Goal: Book appointment/travel/reservation

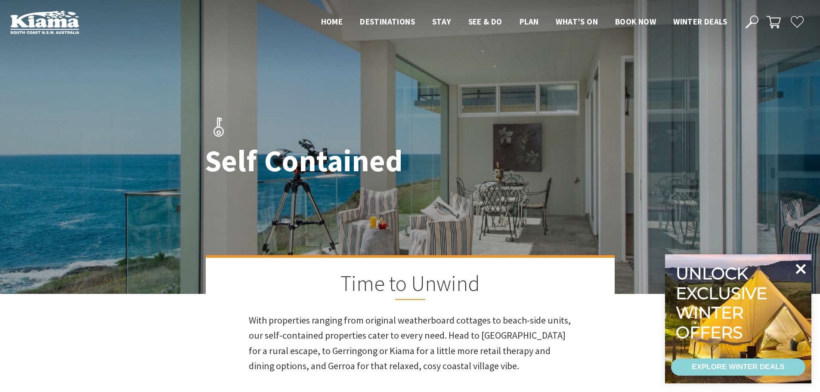
click at [796, 277] on icon at bounding box center [800, 269] width 21 height 21
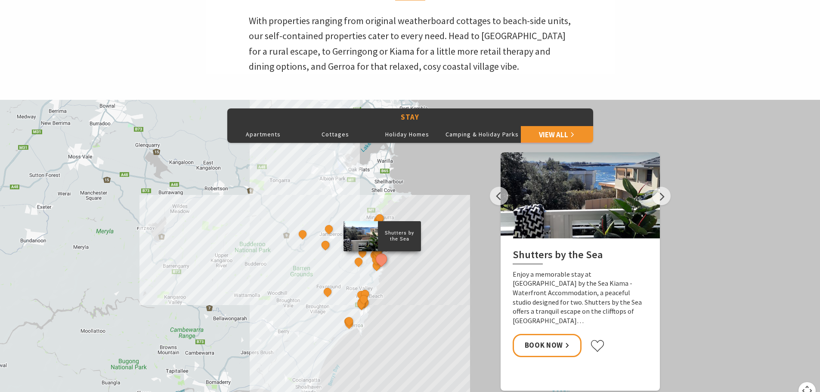
scroll to position [301, 0]
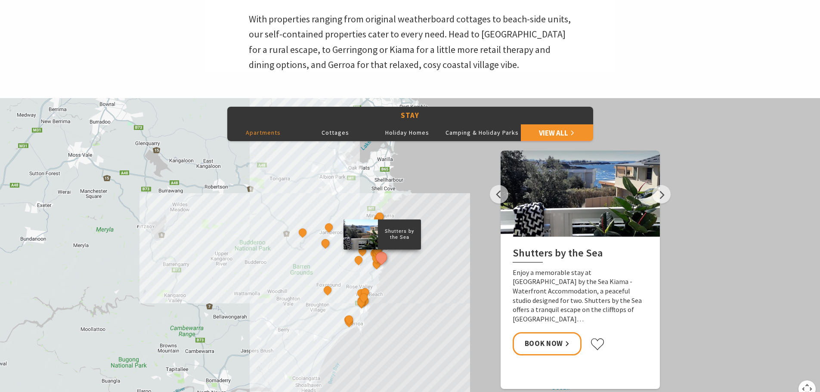
click at [262, 137] on button "Apartments" at bounding box center [263, 132] width 72 height 17
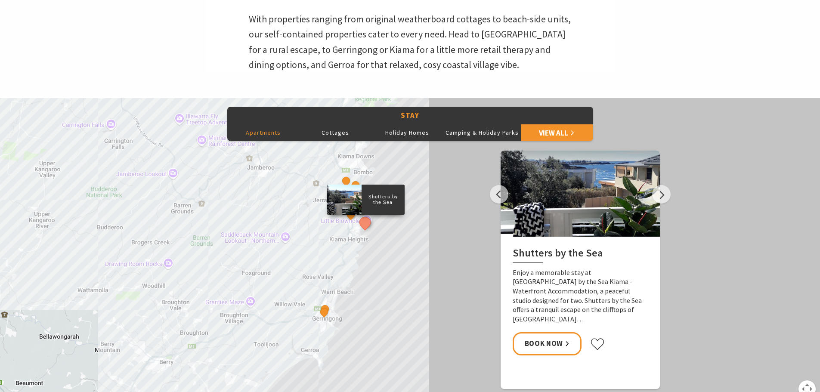
drag, startPoint x: 358, startPoint y: 284, endPoint x: 362, endPoint y: 231, distance: 53.1
click at [362, 231] on div "Shutters by the Sea Bellevue Boutique Hotel Kiama Salty Palms That Retro Place …" at bounding box center [410, 253] width 820 height 310
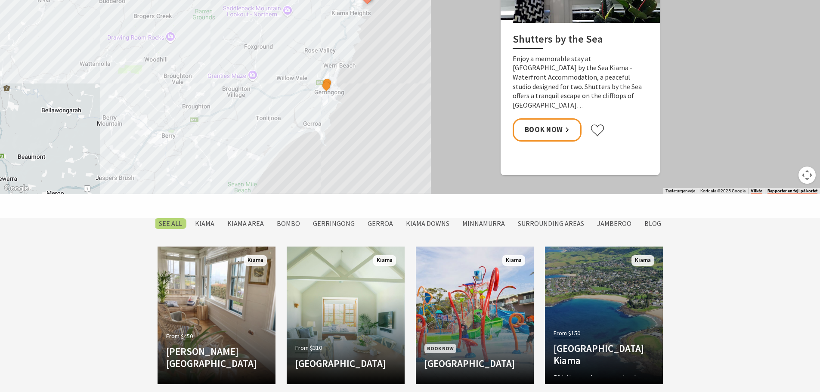
scroll to position [602, 0]
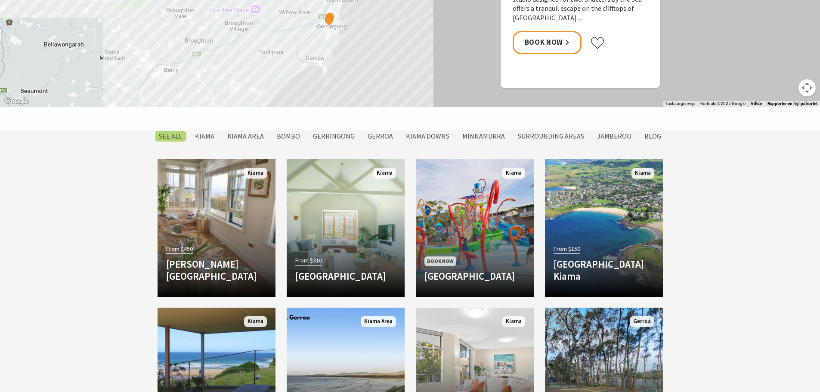
drag, startPoint x: 365, startPoint y: 58, endPoint x: 365, endPoint y: 65, distance: 6.9
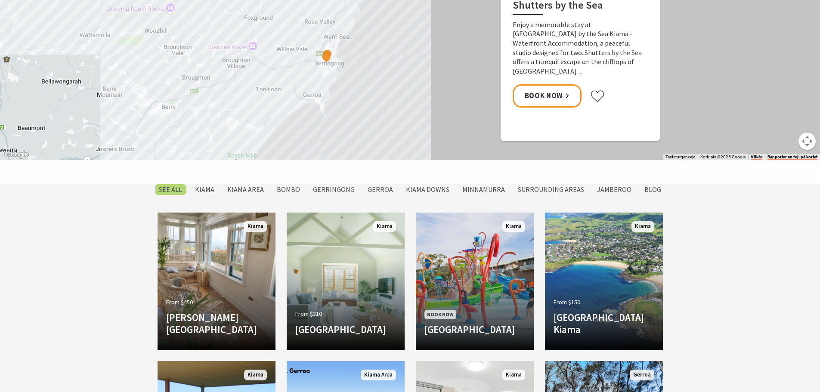
scroll to position [387, 0]
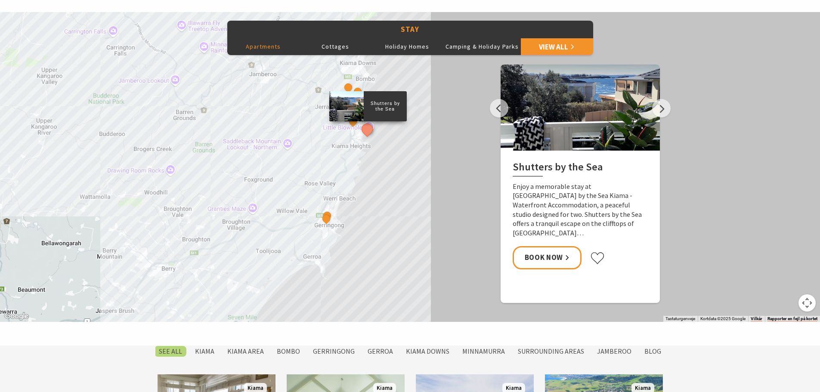
click at [436, 155] on div "Shutters by the Sea Bellevue Boutique Hotel Kiama Salty Palms That Retro Place …" at bounding box center [410, 167] width 820 height 310
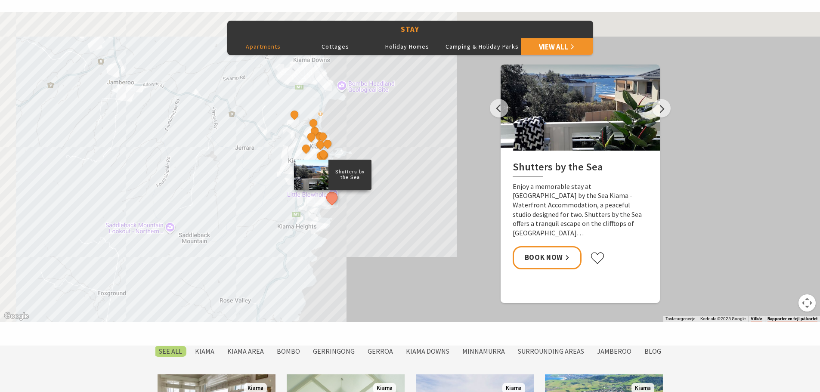
drag, startPoint x: 350, startPoint y: 135, endPoint x: 386, endPoint y: 233, distance: 104.9
click at [386, 233] on div "Shutters by the Sea Bellevue Boutique Hotel Kiama Salty Palms That Retro Place …" at bounding box center [410, 167] width 820 height 310
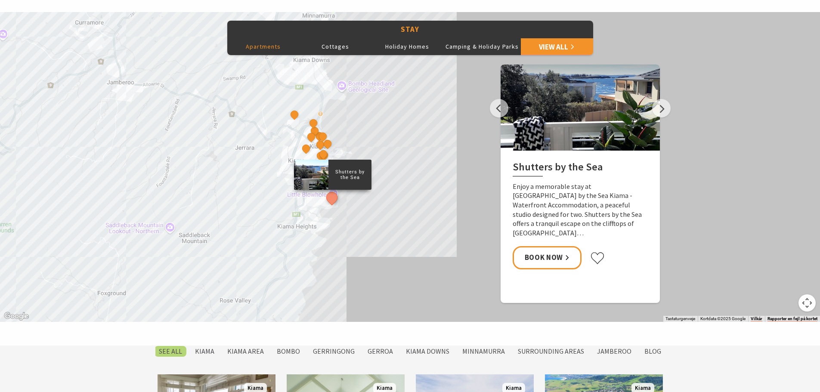
click at [386, 150] on div "Shutters by the Sea Bellevue Boutique Hotel Kiama Salty Palms That Retro Place …" at bounding box center [410, 167] width 820 height 310
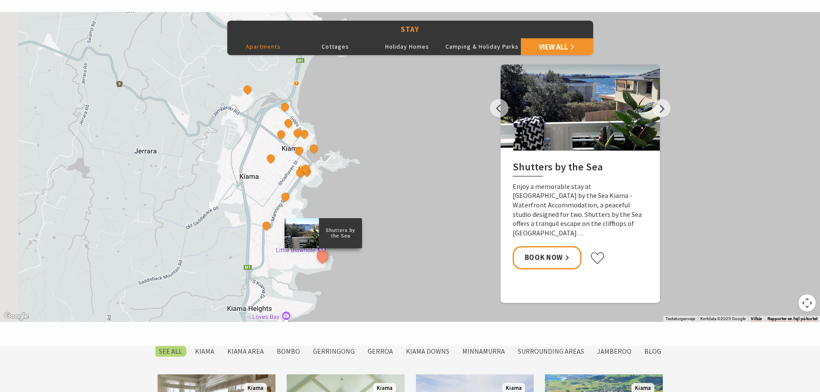
drag, startPoint x: 321, startPoint y: 139, endPoint x: 381, endPoint y: 157, distance: 63.1
click at [381, 157] on div "Shutters by the Sea Bellevue Boutique Hotel Kiama Salty Palms That Retro Place …" at bounding box center [410, 167] width 820 height 310
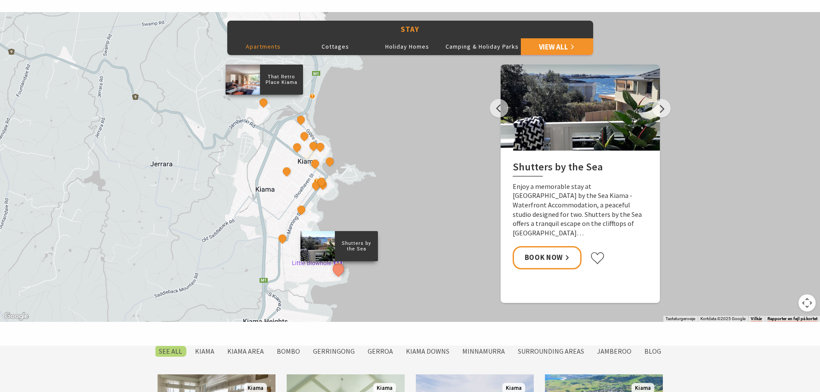
click at [260, 108] on div "That Retro Place Kiama" at bounding box center [263, 103] width 13 height 13
click at [264, 103] on button "See detail about That Retro Place Kiama" at bounding box center [263, 103] width 16 height 16
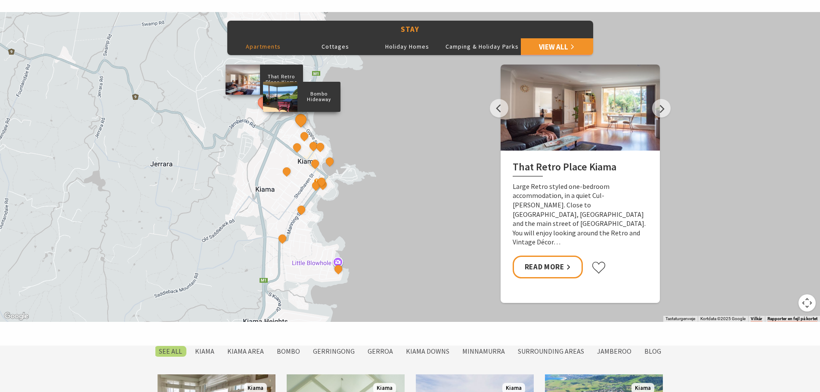
click at [302, 120] on button "See detail about Bombo Hideaway" at bounding box center [301, 120] width 16 height 16
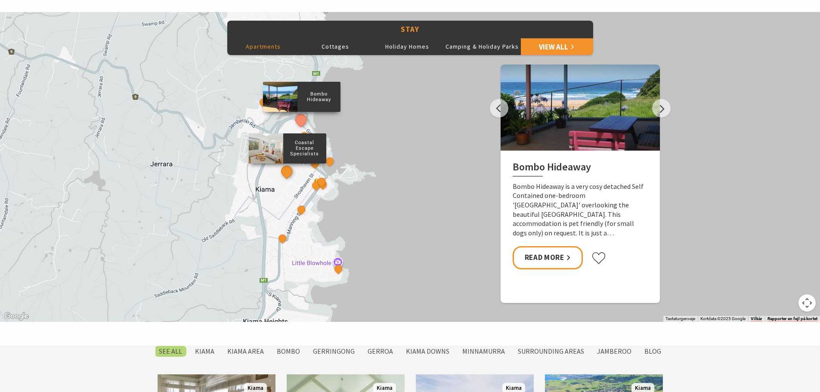
click at [288, 171] on button "See detail about Coastal Escape Specialists" at bounding box center [286, 171] width 16 height 16
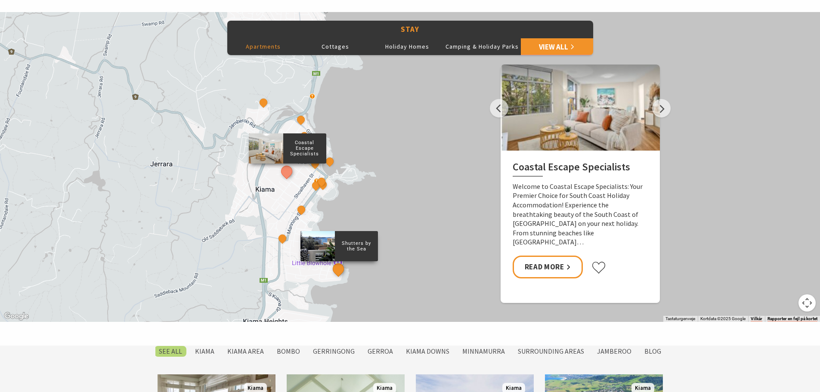
click at [339, 271] on button "See detail about Shutters by the Sea" at bounding box center [338, 269] width 16 height 16
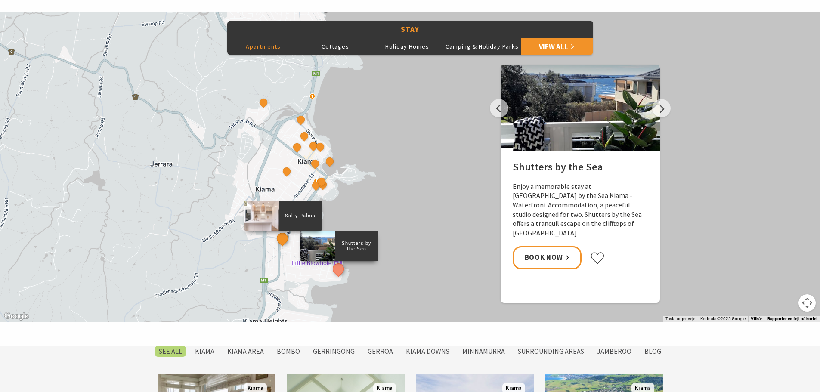
click at [281, 241] on button "See detail about Salty Palms" at bounding box center [282, 239] width 16 height 16
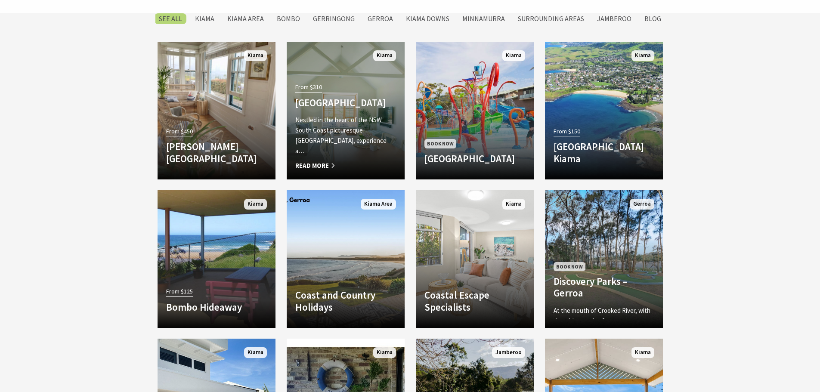
scroll to position [774, 0]
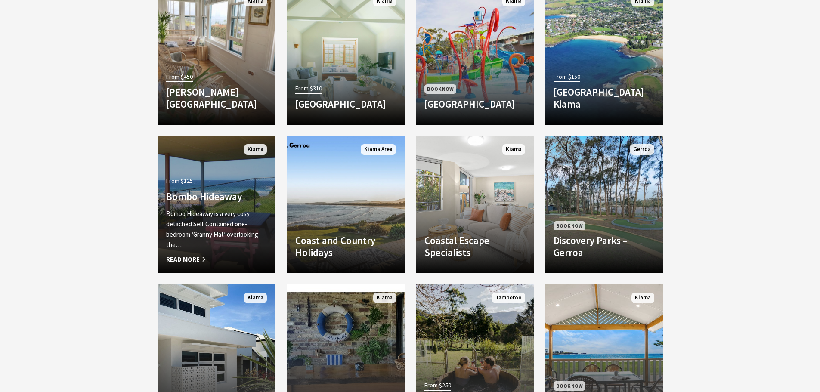
click at [249, 226] on p "Bombo Hideaway is a very cosy detached Self Contained one-bedroom ‘Granny Flat’…" at bounding box center [216, 229] width 101 height 41
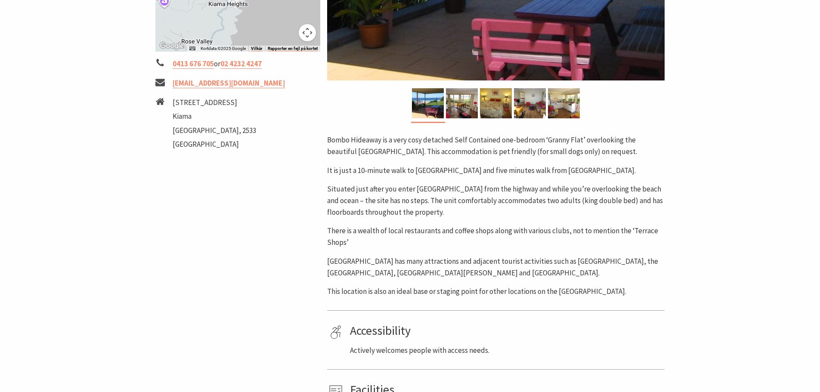
scroll to position [172, 0]
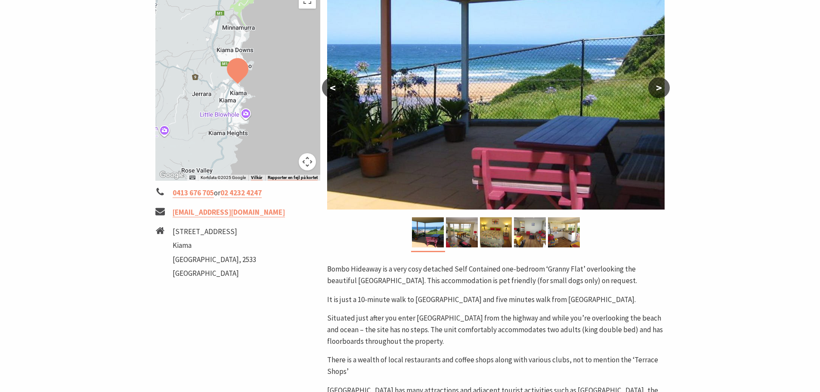
click at [659, 90] on button ">" at bounding box center [659, 87] width 22 height 21
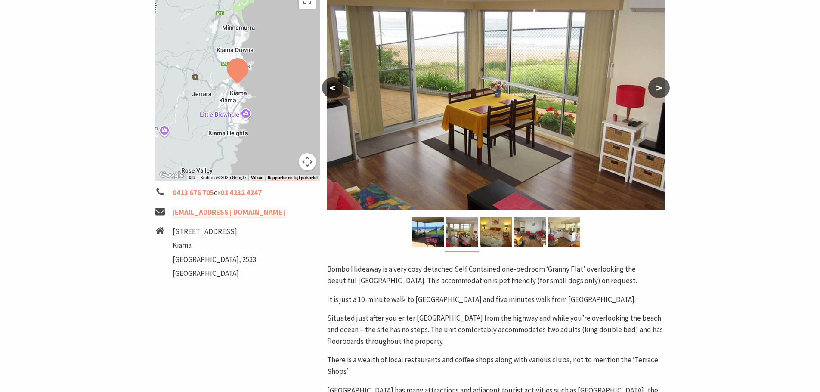
click at [659, 90] on button ">" at bounding box center [659, 87] width 22 height 21
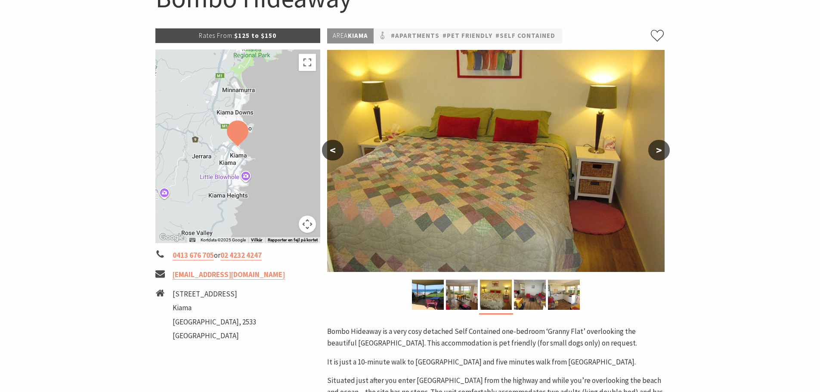
scroll to position [43, 0]
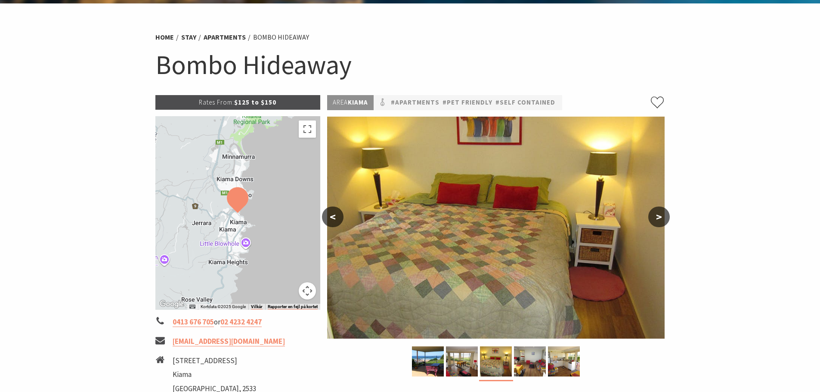
click at [665, 218] on button ">" at bounding box center [659, 217] width 22 height 21
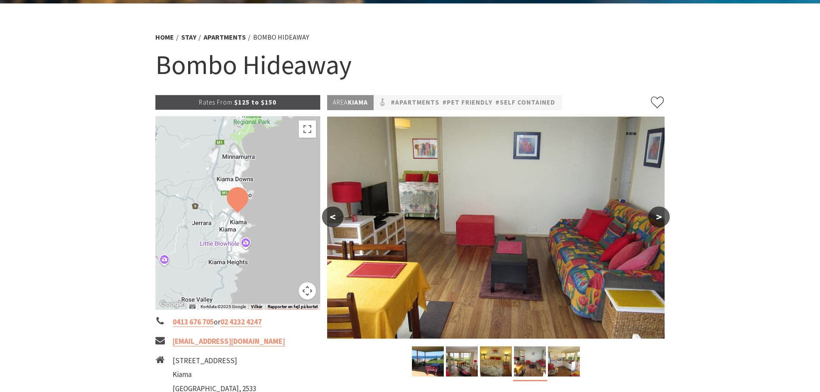
click at [665, 218] on button ">" at bounding box center [659, 217] width 22 height 21
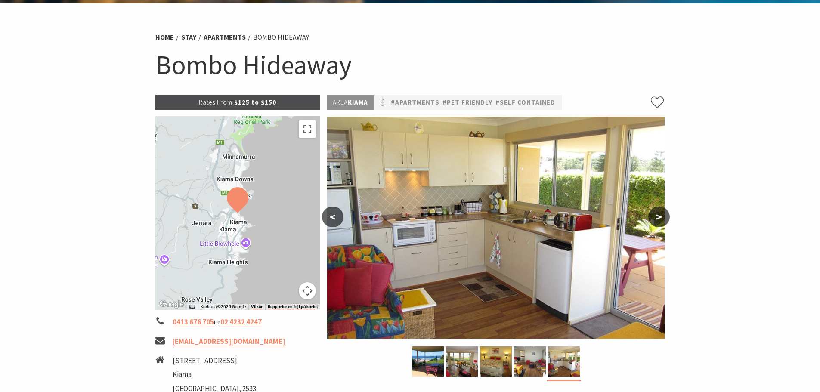
click at [665, 218] on button ">" at bounding box center [659, 217] width 22 height 21
click at [659, 212] on button ">" at bounding box center [659, 217] width 22 height 21
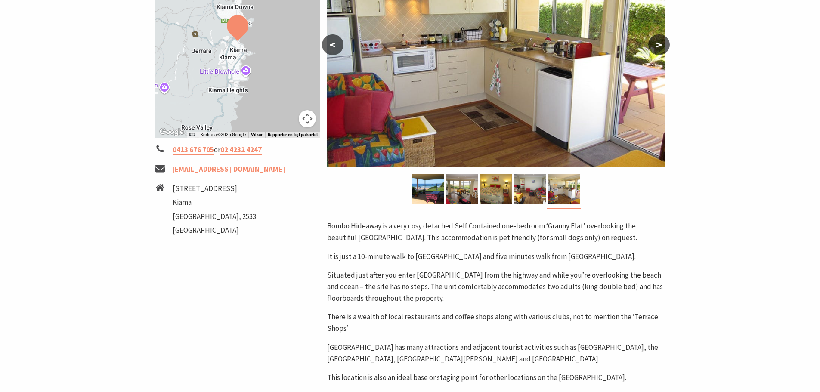
scroll to position [86, 0]
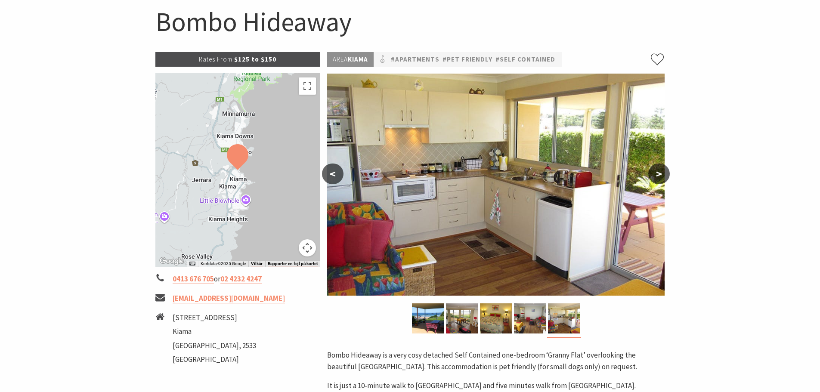
click at [655, 171] on button ">" at bounding box center [659, 173] width 22 height 21
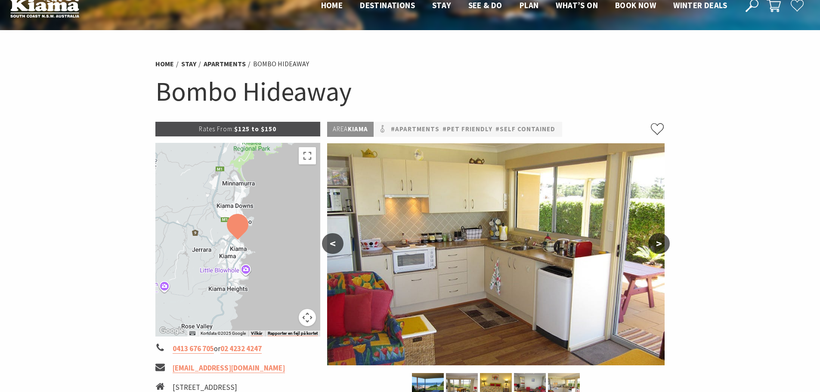
scroll to position [0, 0]
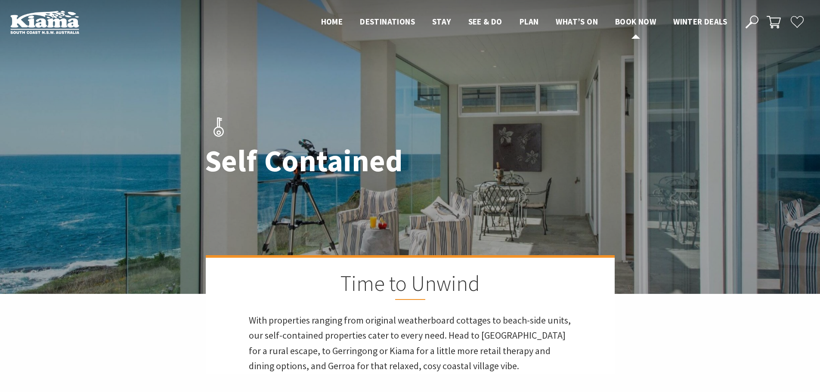
click at [641, 16] on span "Book now" at bounding box center [635, 21] width 41 height 10
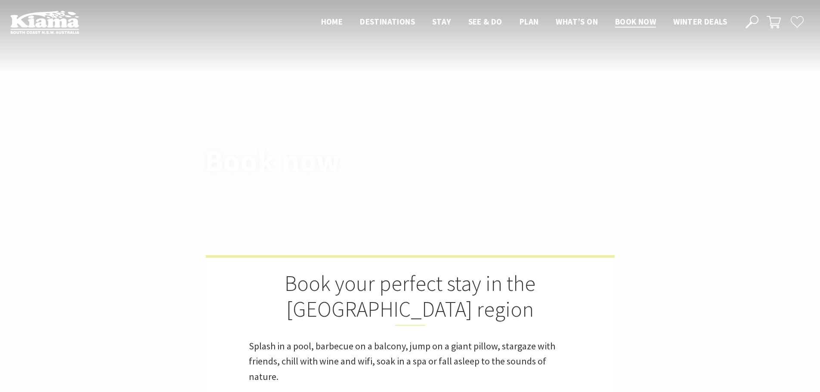
scroll to position [172, 0]
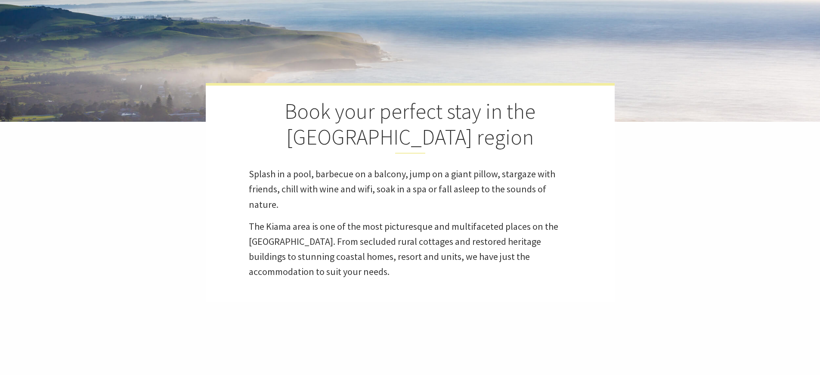
select select "3"
select select "2"
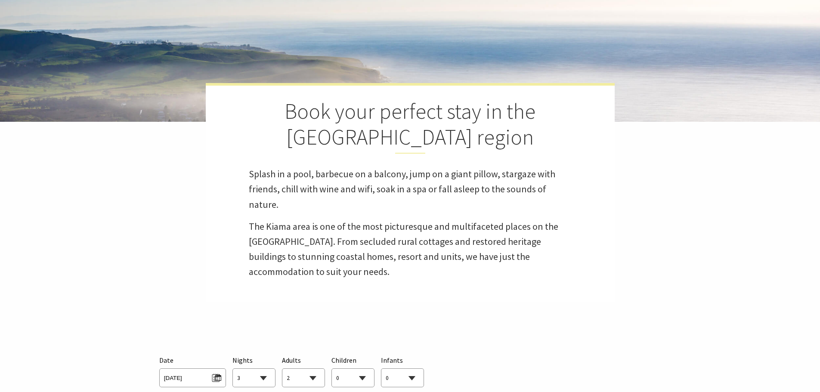
scroll to position [344, 0]
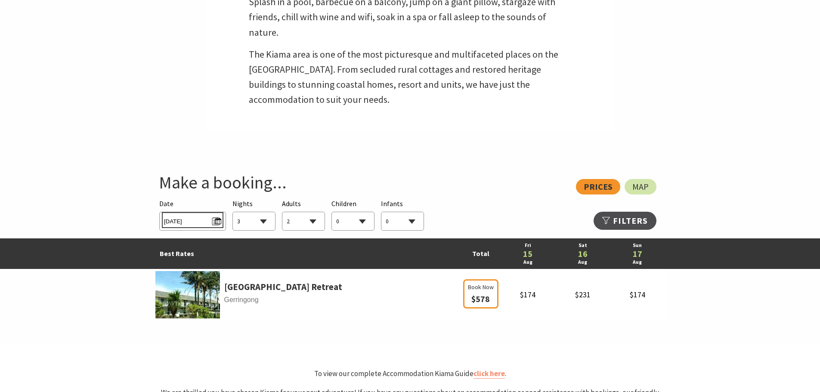
click at [213, 223] on span "Fri 15/08/2025" at bounding box center [192, 220] width 57 height 12
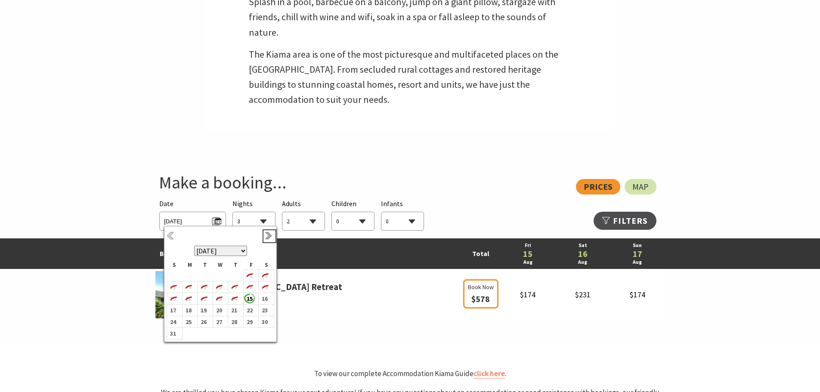
click at [265, 233] on link "Next" at bounding box center [269, 235] width 9 height 9
click at [168, 236] on link "Previous" at bounding box center [170, 235] width 9 height 9
click at [176, 332] on b "28" at bounding box center [172, 329] width 11 height 11
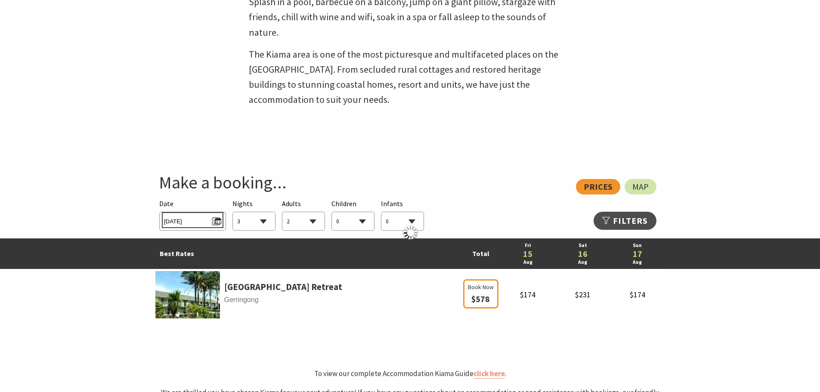
click at [195, 223] on span "Sun 28/09/2025" at bounding box center [192, 220] width 57 height 12
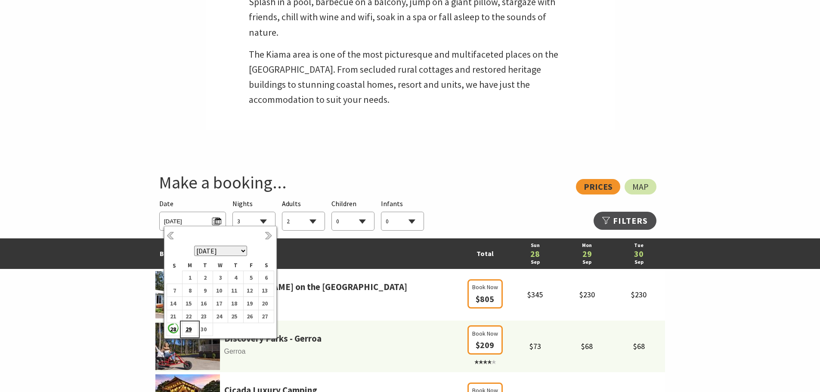
click at [191, 329] on b "29" at bounding box center [187, 329] width 11 height 11
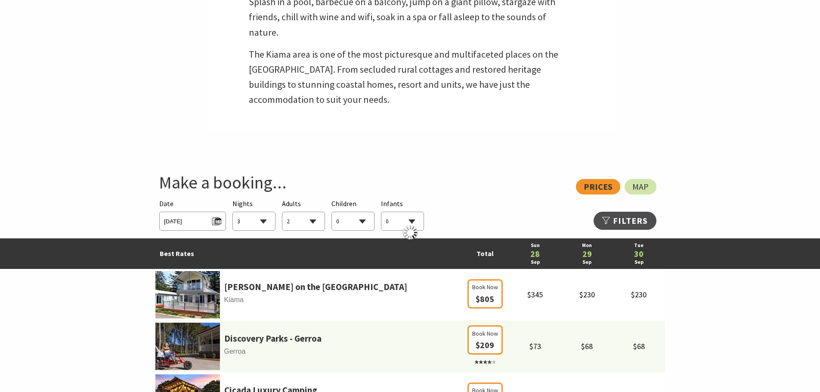
click at [267, 222] on select "1 2 3 4 5 6 7 8 9 10 11 12 13 14 15 16 17 18 19 20 21 22 23 24 25 26 27 28 29 30" at bounding box center [254, 221] width 42 height 19
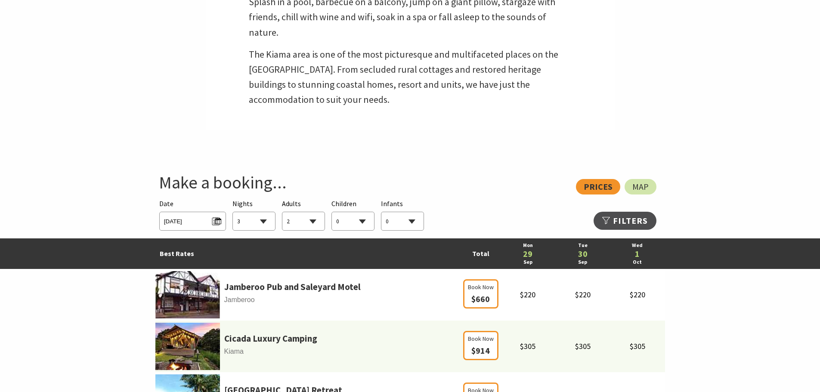
select select "5"
click at [233, 212] on select "1 2 3 4 5 6 7 8 9 10 11 12 13 14 15 16 17 18 19 20 21 22 23 24 25 26 27 28 29 30" at bounding box center [254, 221] width 42 height 19
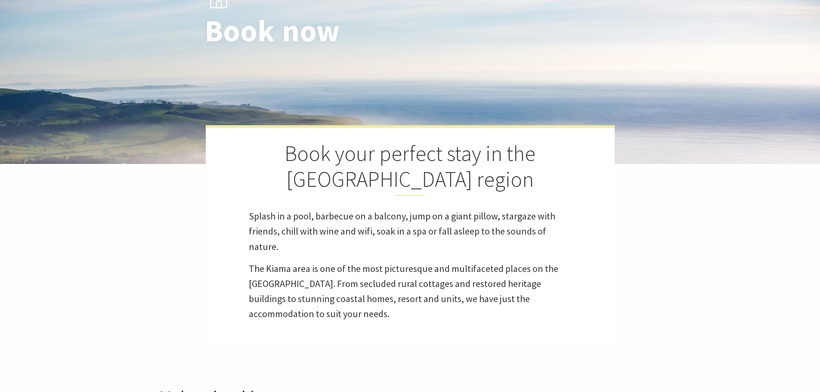
scroll to position [0, 0]
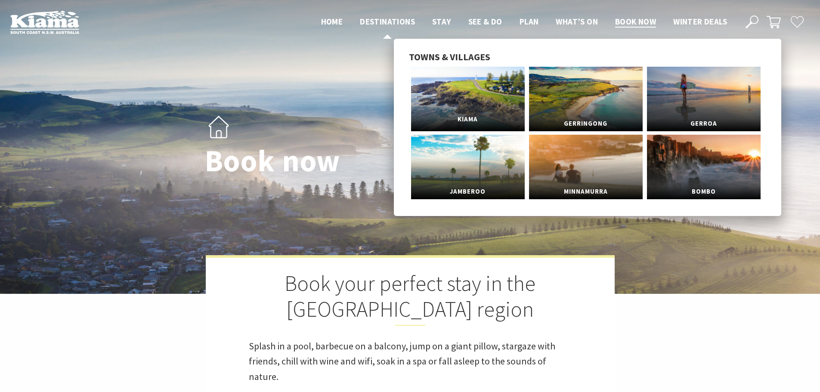
click at [472, 106] on link "Kiama" at bounding box center [468, 99] width 114 height 65
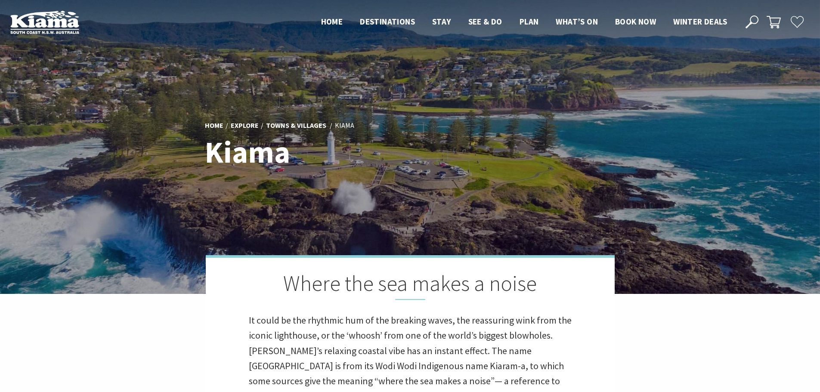
scroll to position [4, 4]
click at [647, 25] on span "Book now" at bounding box center [635, 21] width 41 height 10
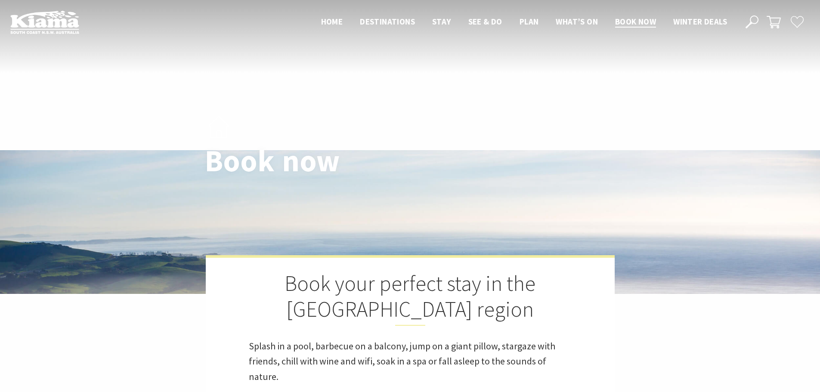
select select "5"
select select "2"
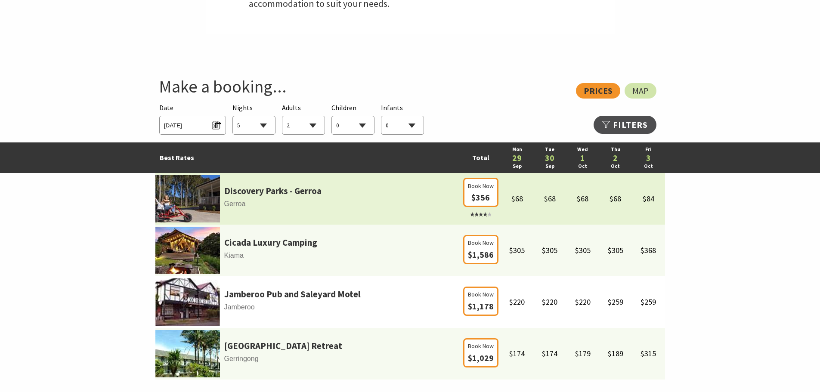
scroll to position [387, 0]
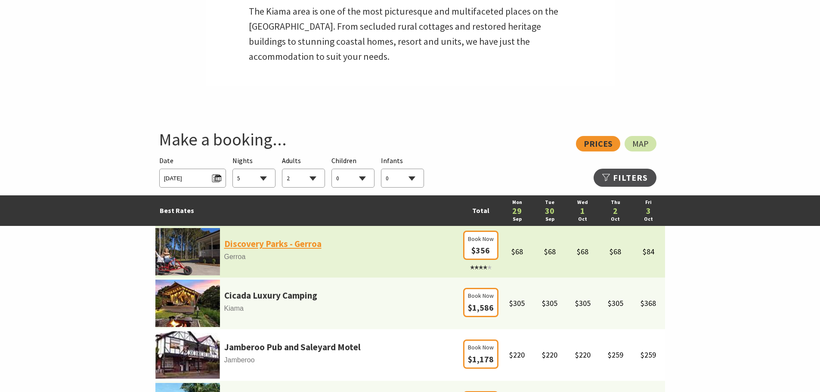
click at [267, 247] on link "Discovery Parks - Gerroa" at bounding box center [272, 244] width 97 height 15
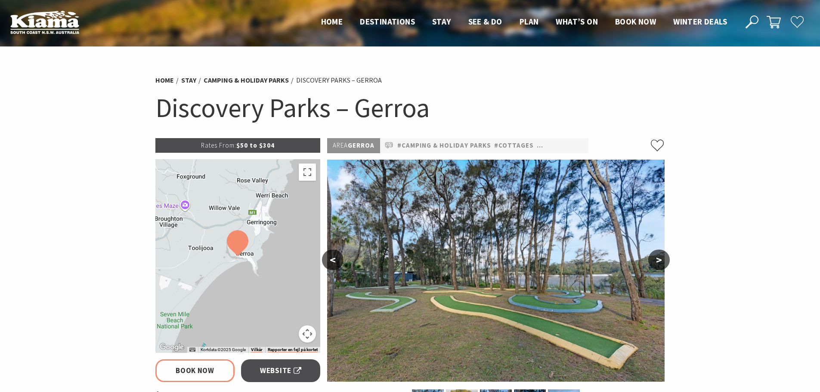
select select "5"
select select "2"
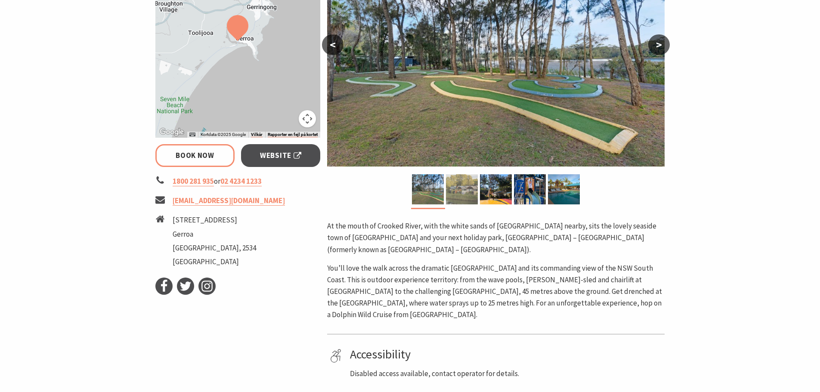
click at [460, 199] on img at bounding box center [462, 189] width 32 height 30
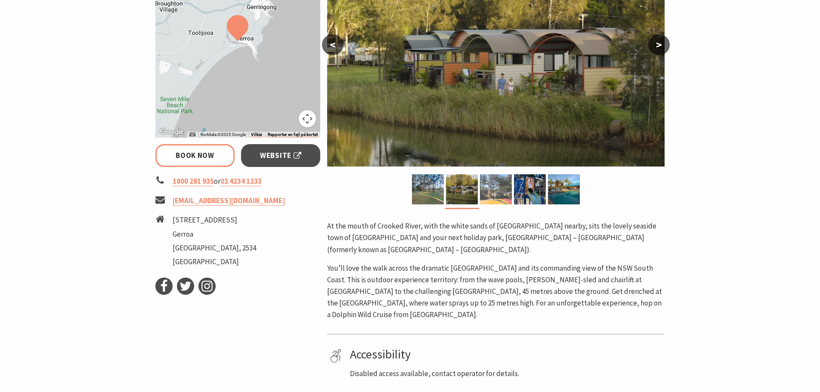
click at [494, 187] on img at bounding box center [496, 189] width 32 height 30
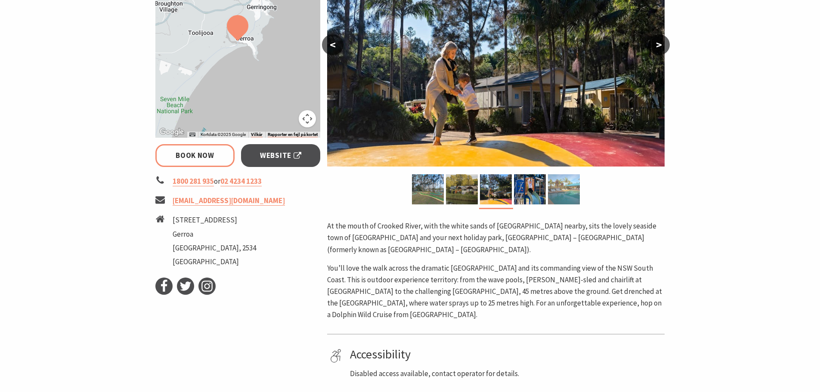
click at [558, 186] on img at bounding box center [564, 189] width 32 height 30
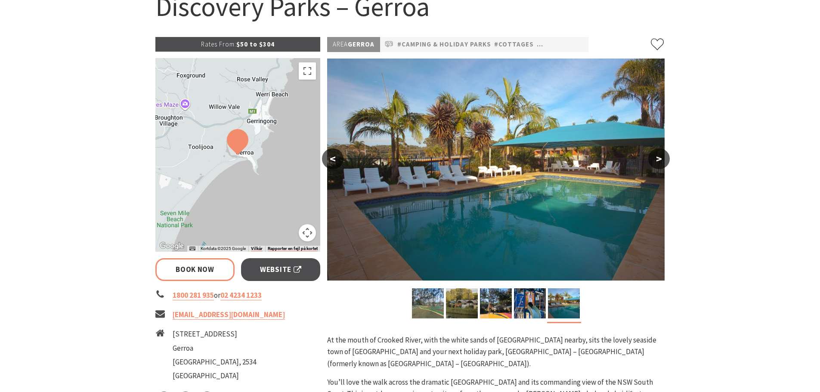
scroll to position [86, 0]
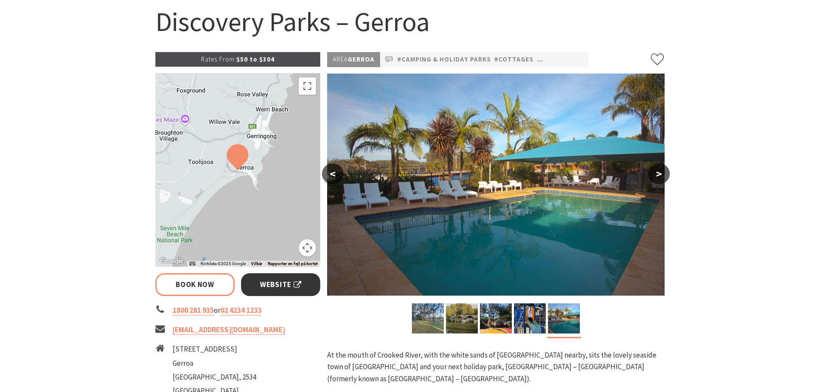
click at [274, 281] on span "Website" at bounding box center [280, 285] width 41 height 12
select select "5"
